Goal: Information Seeking & Learning: Learn about a topic

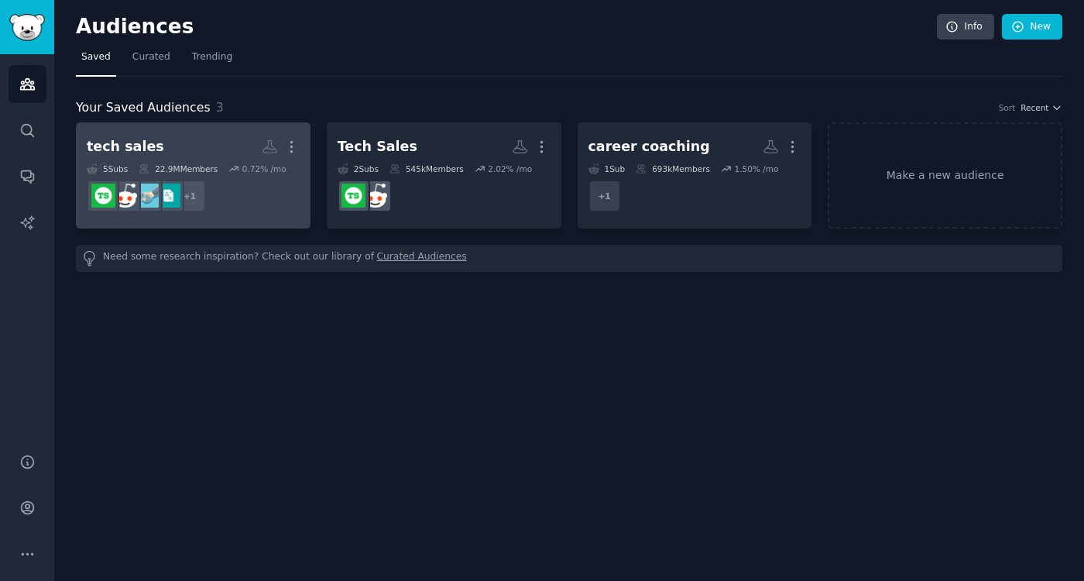
click at [139, 158] on h2 "tech sales More" at bounding box center [193, 146] width 213 height 27
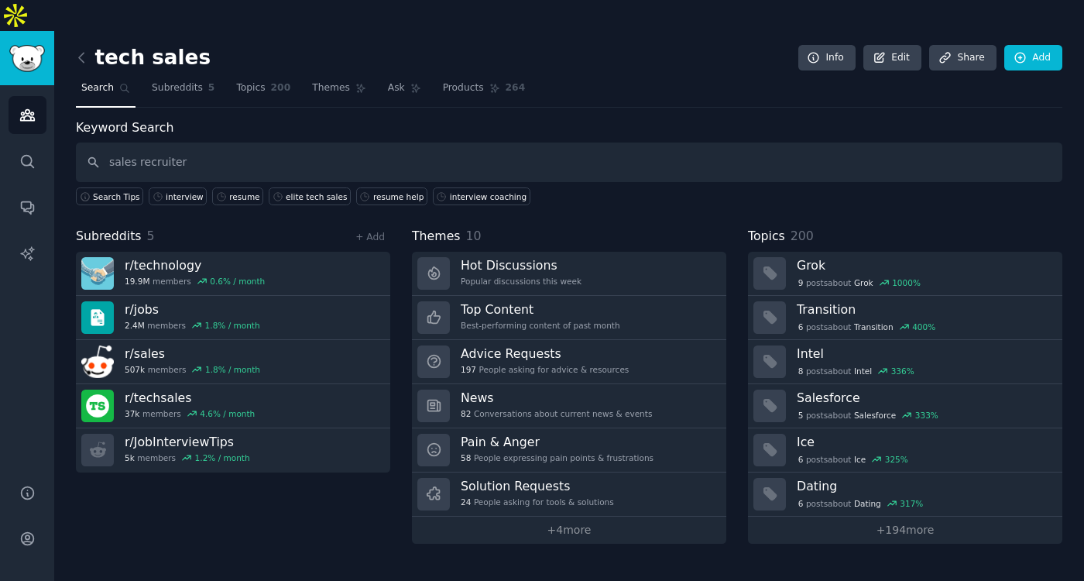
type input "sales recruiter"
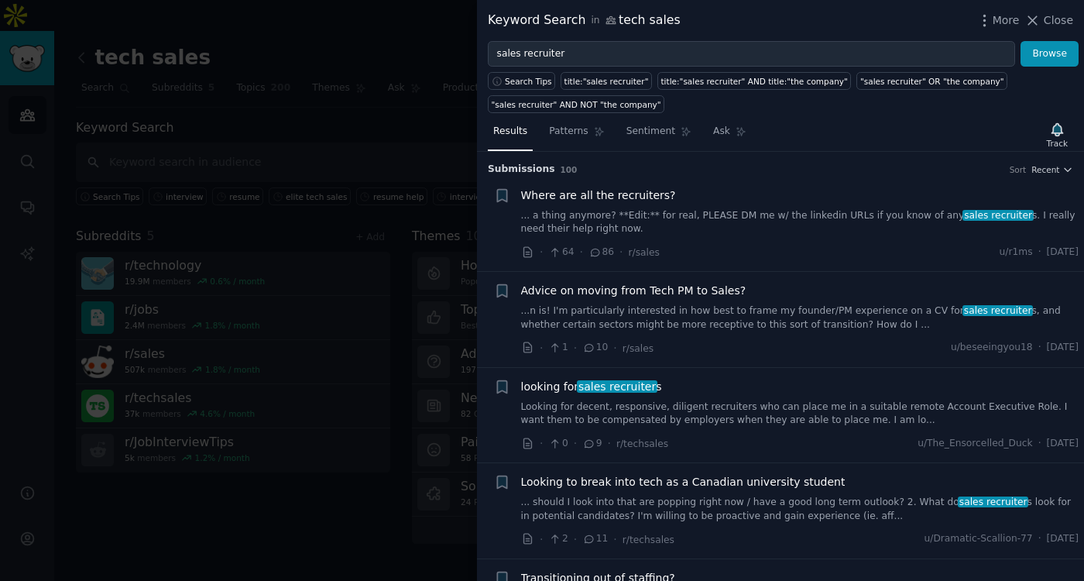
click at [612, 197] on span "Where are all the recruiters?" at bounding box center [598, 195] width 155 height 16
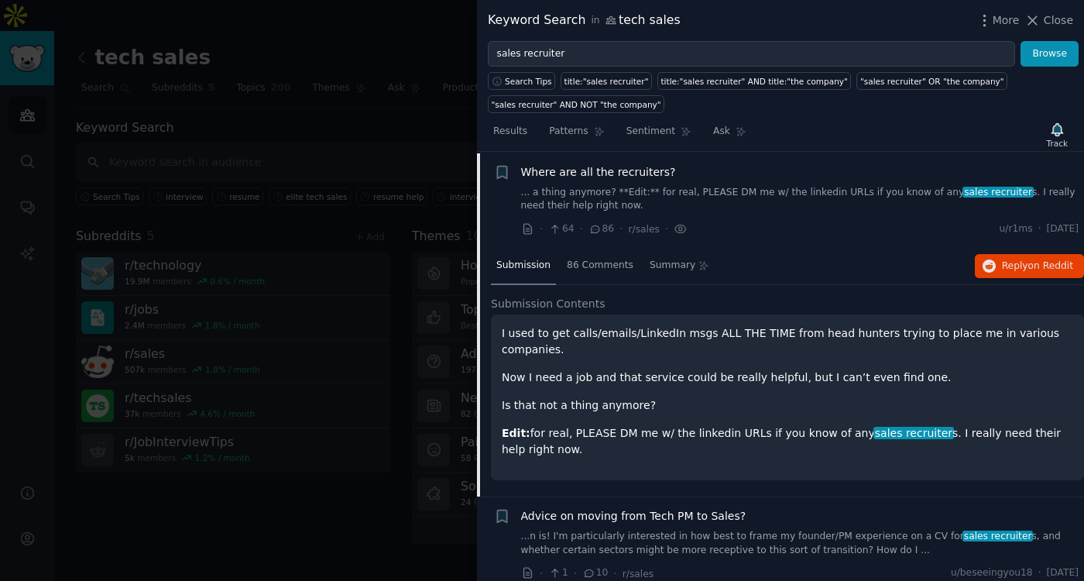
scroll to position [24, 0]
click at [994, 272] on button "Reply on Reddit" at bounding box center [1029, 265] width 109 height 25
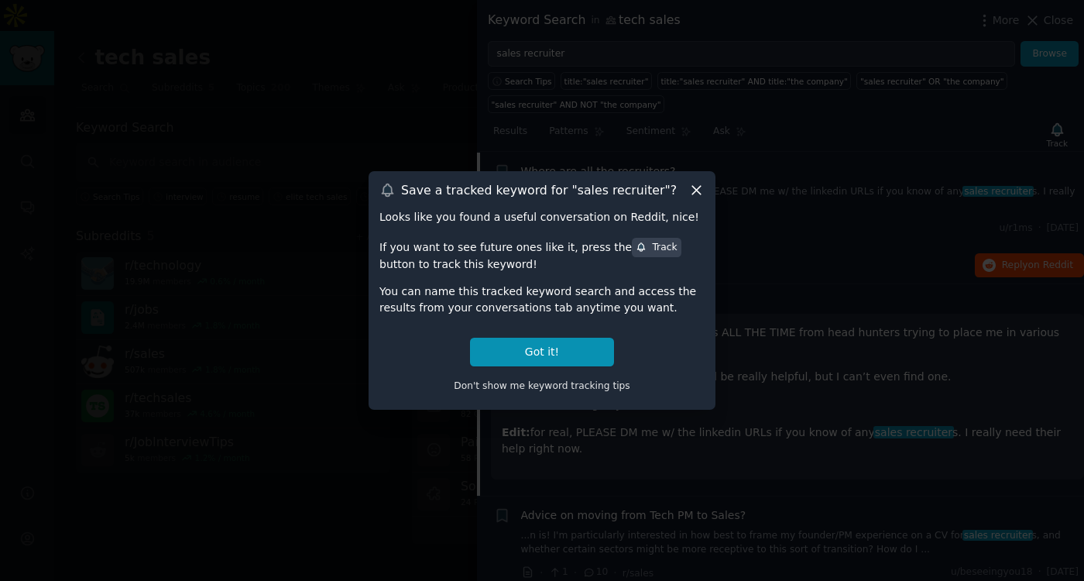
click at [695, 195] on icon at bounding box center [697, 190] width 16 height 16
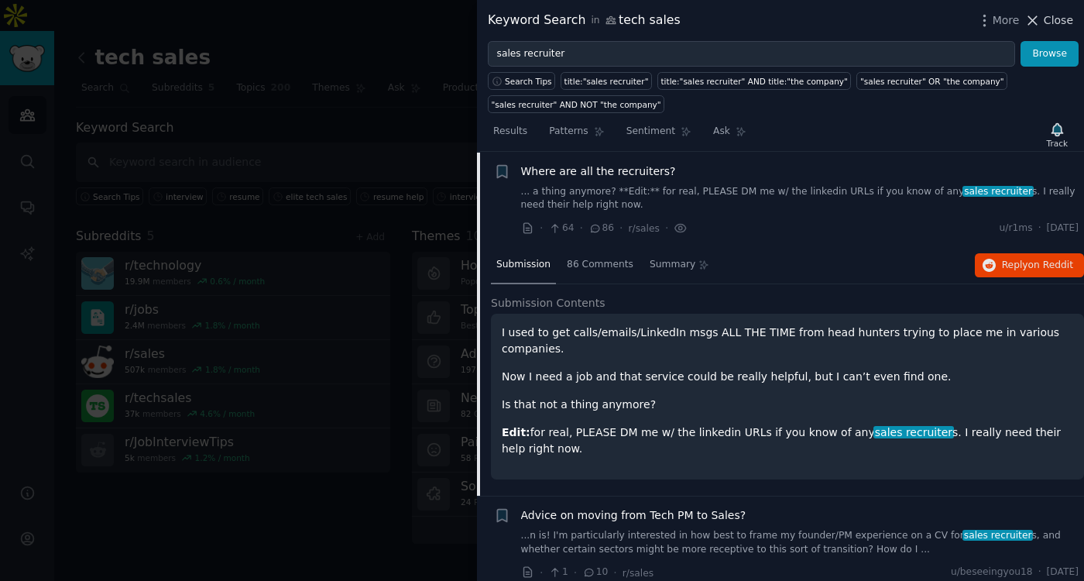
click at [1046, 22] on span "Close" at bounding box center [1058, 20] width 29 height 16
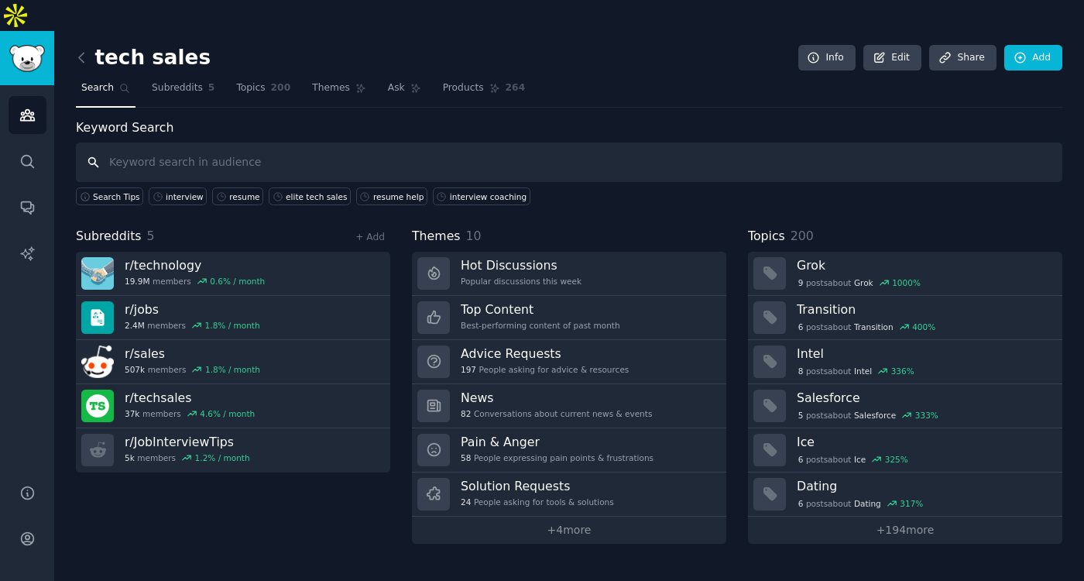
click at [204, 143] on input "text" at bounding box center [569, 163] width 987 height 40
type input "sales recruiter"
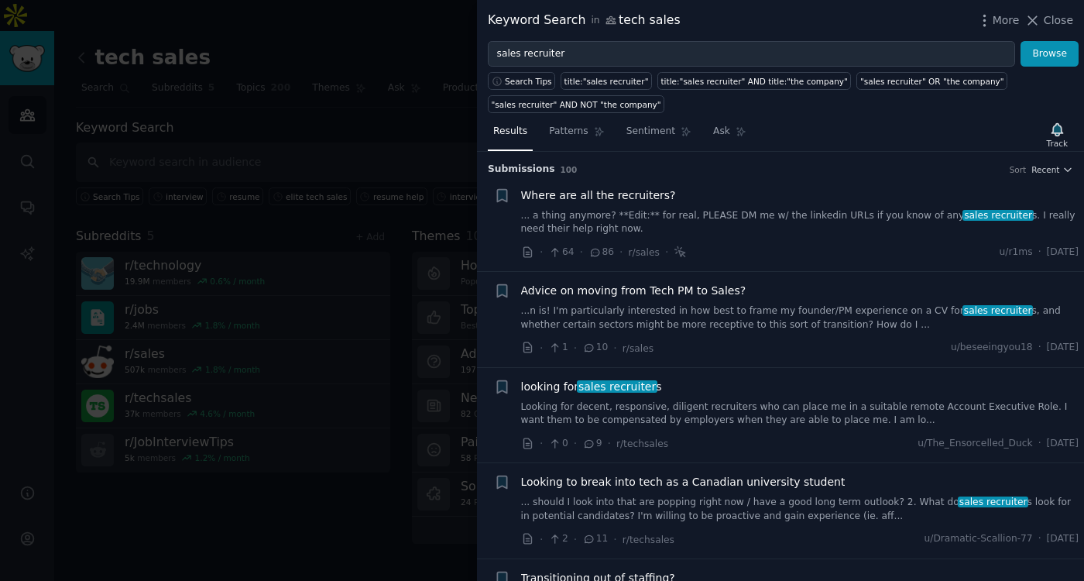
click at [628, 208] on div "Where are all the recruiters? ... a thing anymore? **Edit:** for real, PLEASE D…" at bounding box center [800, 211] width 558 height 49
click at [605, 191] on span "Where are all the recruiters?" at bounding box center [598, 195] width 155 height 16
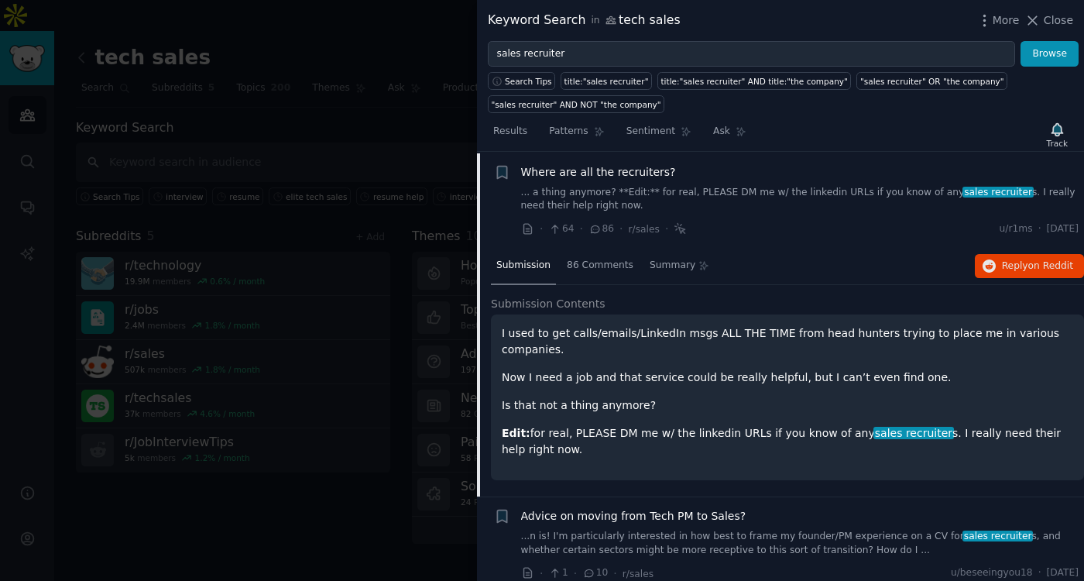
scroll to position [24, 0]
click at [1022, 267] on span "Reply on Reddit" at bounding box center [1037, 266] width 71 height 14
